Goal: Task Accomplishment & Management: Complete application form

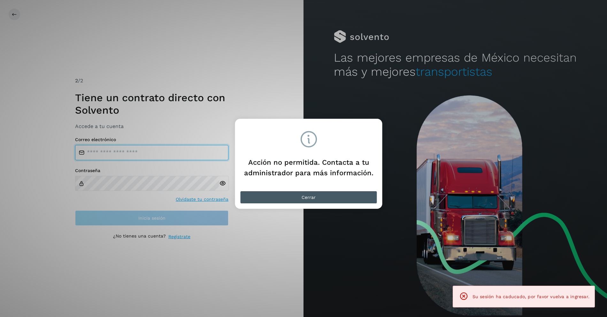
type input "**********"
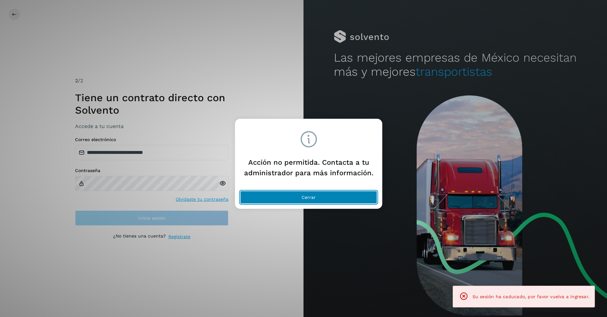
click at [314, 198] on span "Cerrar" at bounding box center [308, 197] width 14 height 4
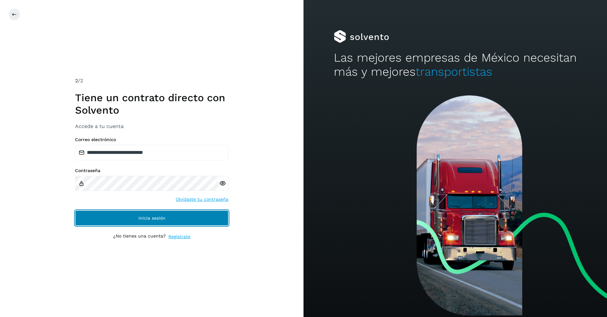
click at [191, 219] on button "Inicia sesión" at bounding box center [151, 217] width 153 height 15
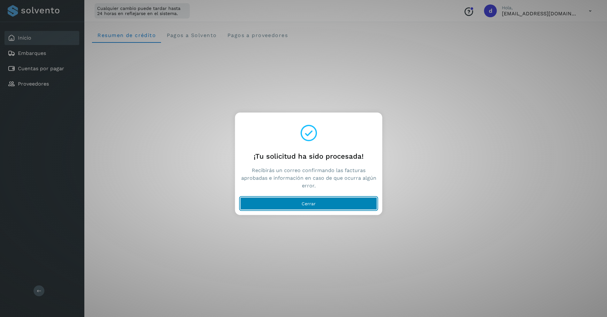
click at [335, 205] on button "Cerrar" at bounding box center [308, 203] width 137 height 13
